Goal: Find specific page/section: Find specific page/section

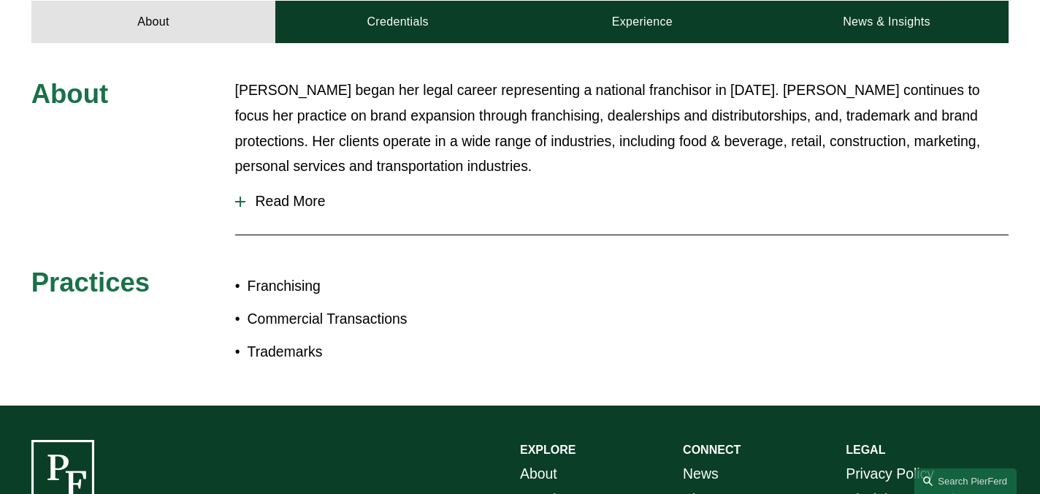
scroll to position [657, 0]
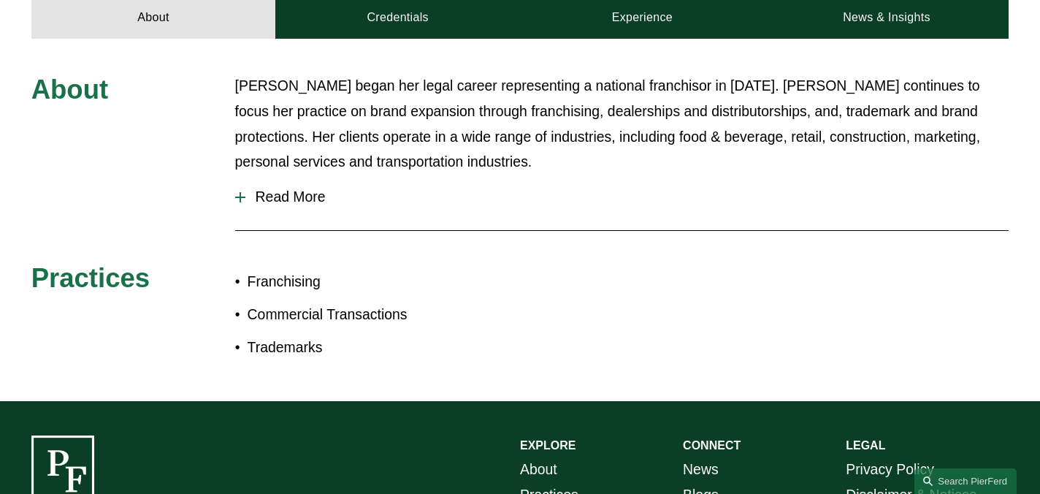
click at [286, 188] on span "Read More" at bounding box center [627, 196] width 764 height 17
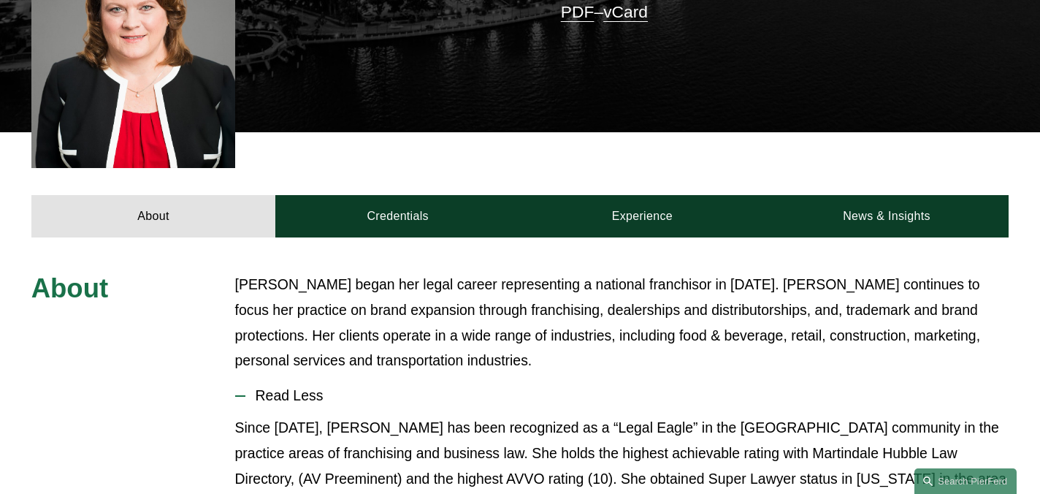
scroll to position [456, 0]
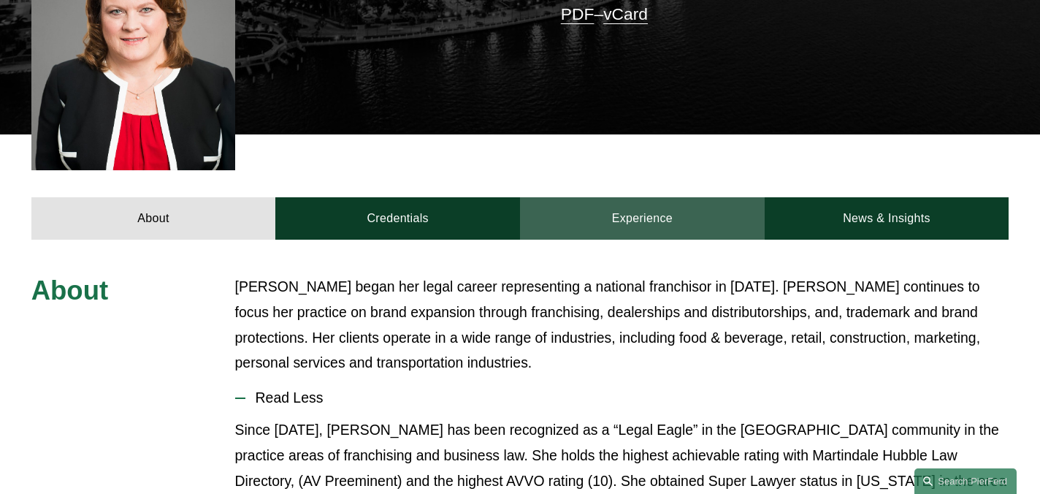
click at [638, 200] on link "Experience" at bounding box center [642, 218] width 245 height 42
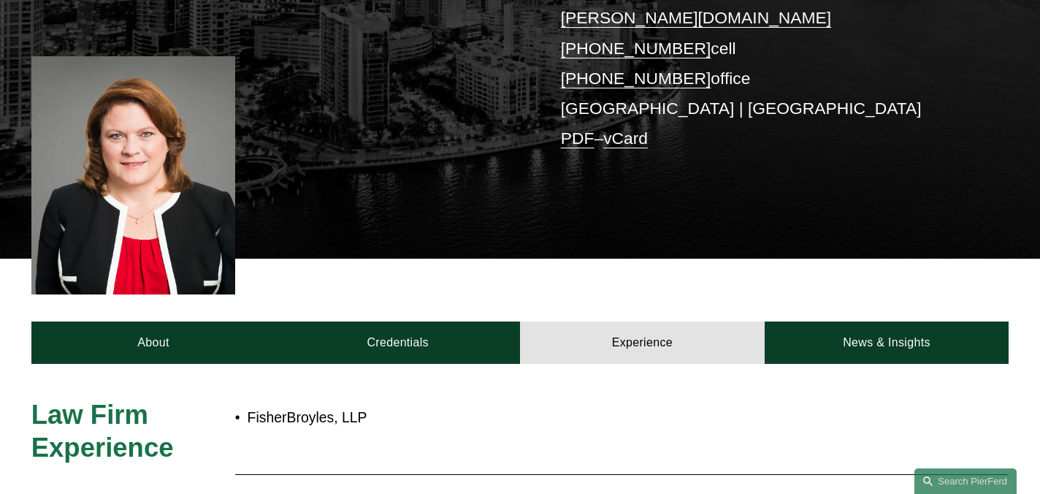
scroll to position [328, 0]
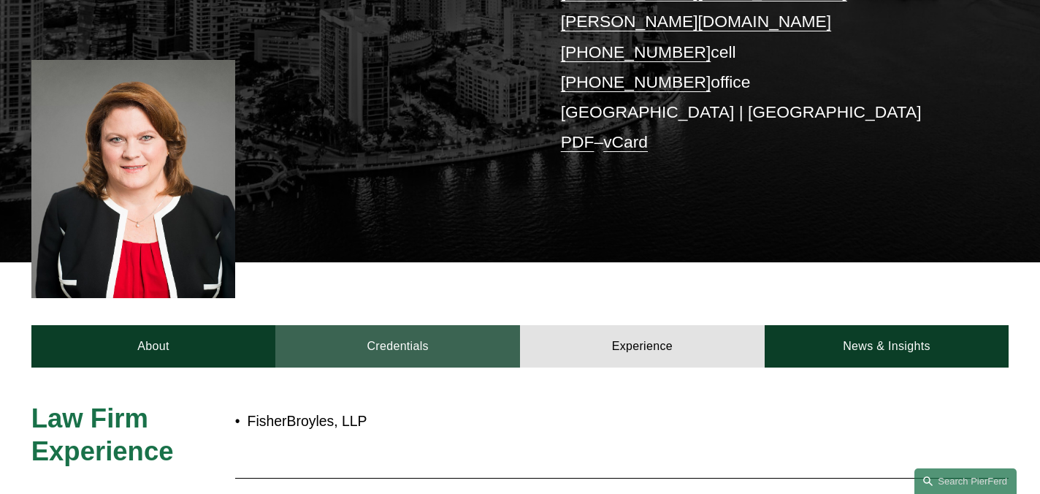
click at [408, 325] on link "Credentials" at bounding box center [397, 346] width 245 height 42
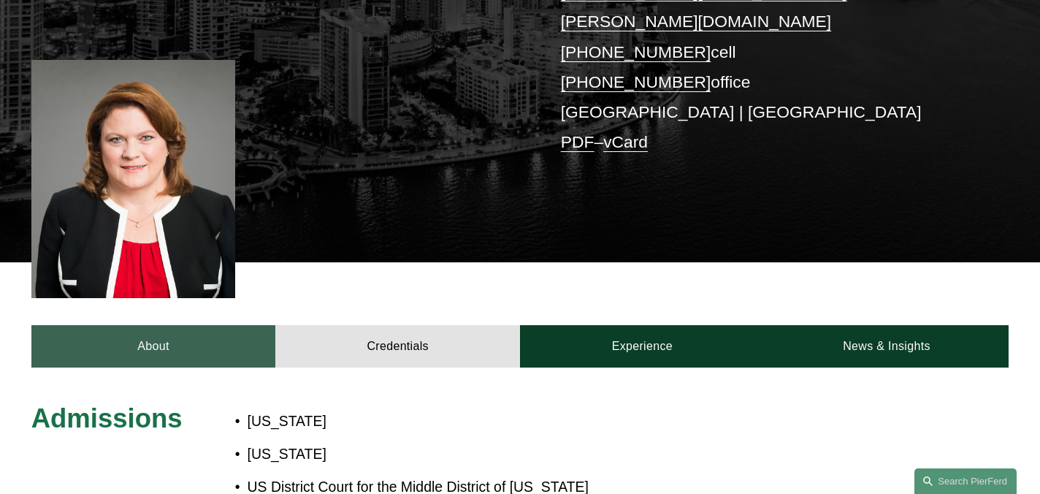
click at [216, 325] on link "About" at bounding box center [153, 346] width 245 height 42
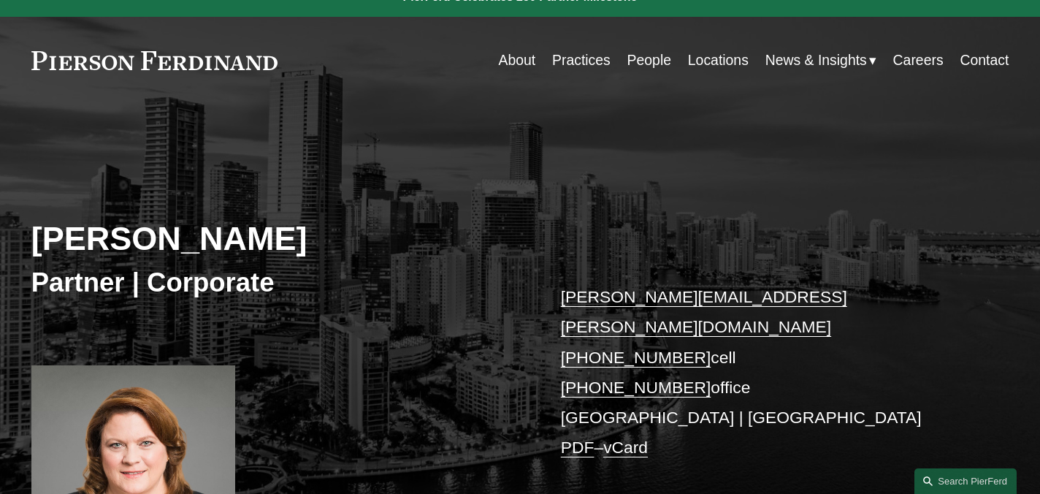
scroll to position [0, 0]
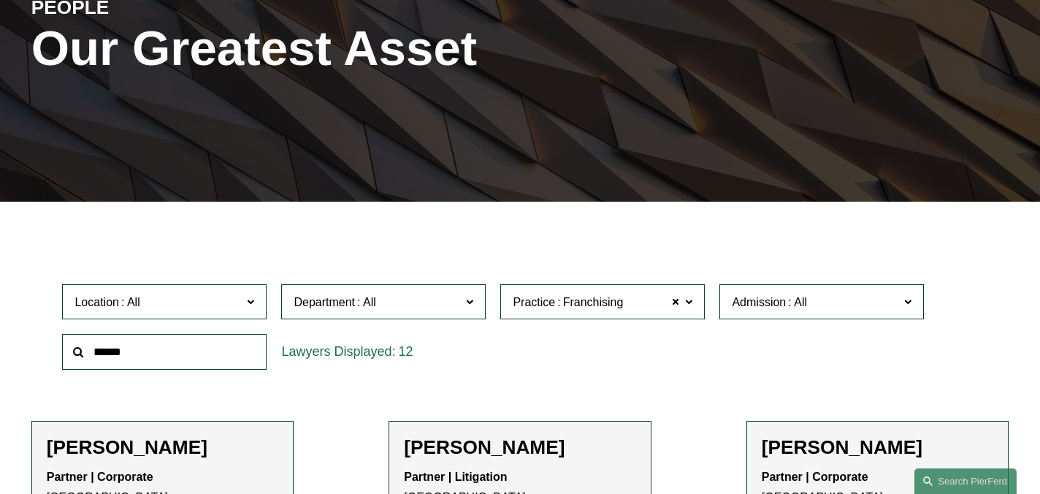
scroll to position [242, 0]
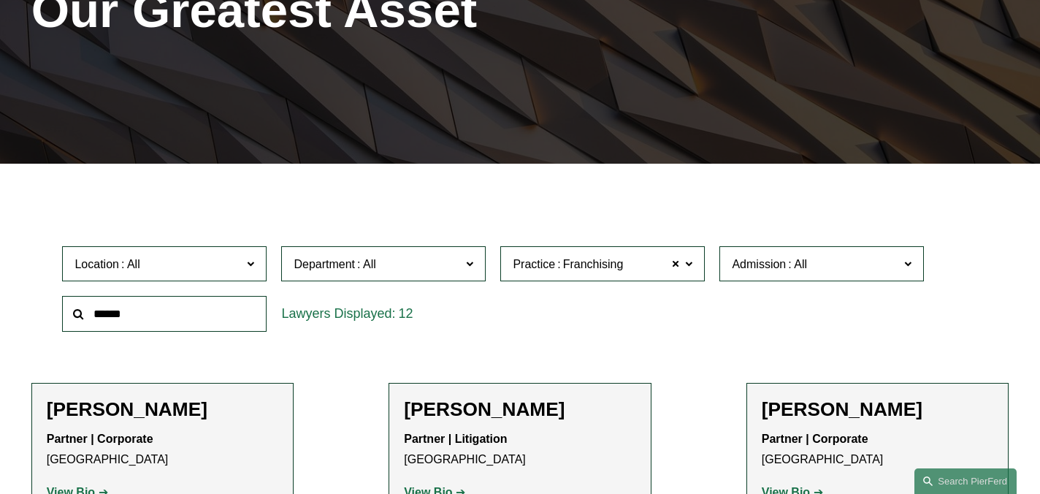
click at [638, 265] on span "Practice Franchising" at bounding box center [596, 264] width 167 height 20
click at [0, 0] on link "All" at bounding box center [0, 0] width 0 height 0
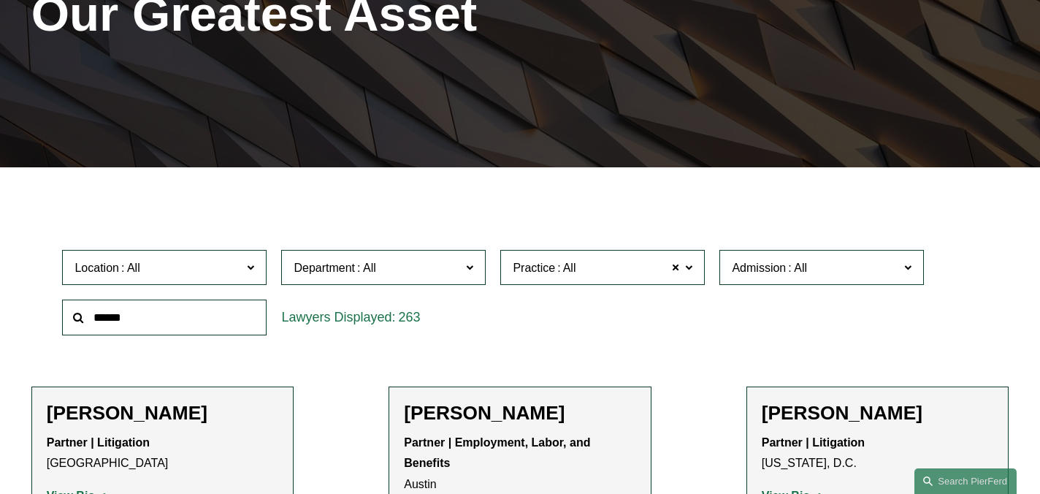
scroll to position [232, 0]
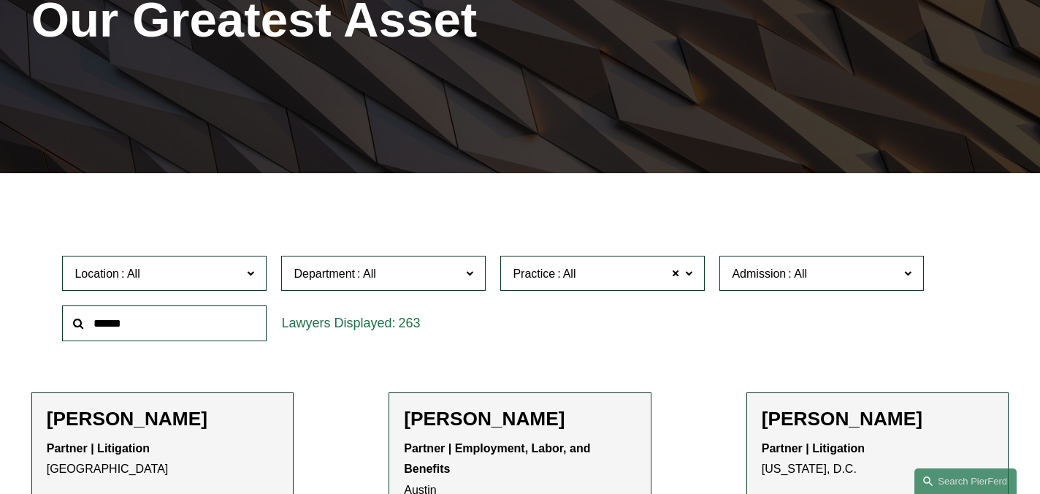
click at [247, 275] on span at bounding box center [250, 272] width 7 height 19
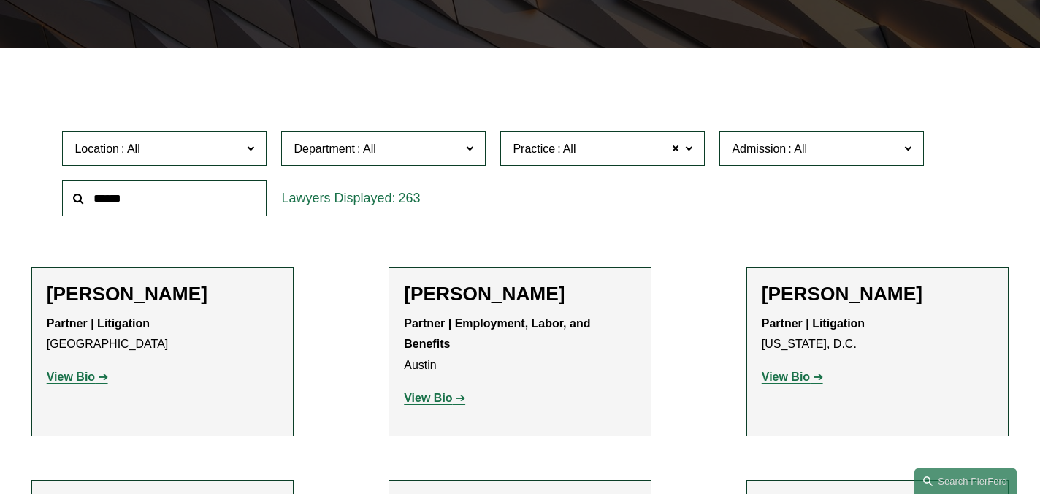
scroll to position [0, 0]
click at [0, 0] on link "Atlanta" at bounding box center [0, 0] width 0 height 0
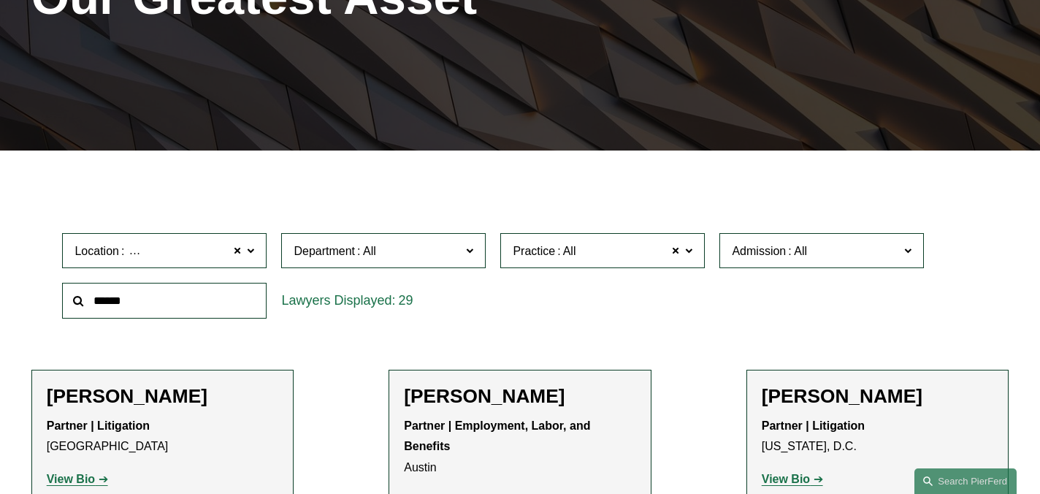
scroll to position [254, 0]
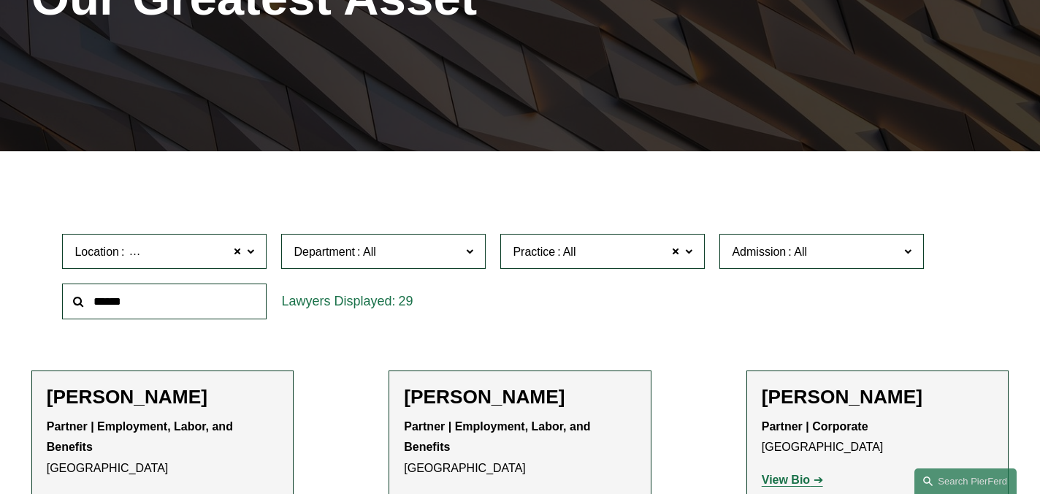
click at [232, 254] on span "Location Atlanta" at bounding box center [158, 252] width 167 height 20
click at [237, 255] on span at bounding box center [237, 251] width 9 height 19
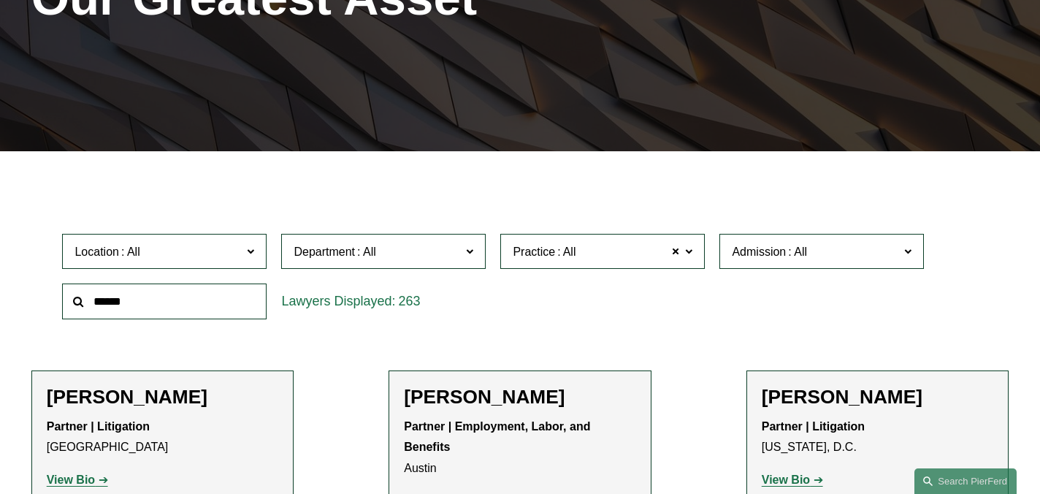
click at [0, 0] on link "All" at bounding box center [0, 0] width 0 height 0
